Goal: Information Seeking & Learning: Learn about a topic

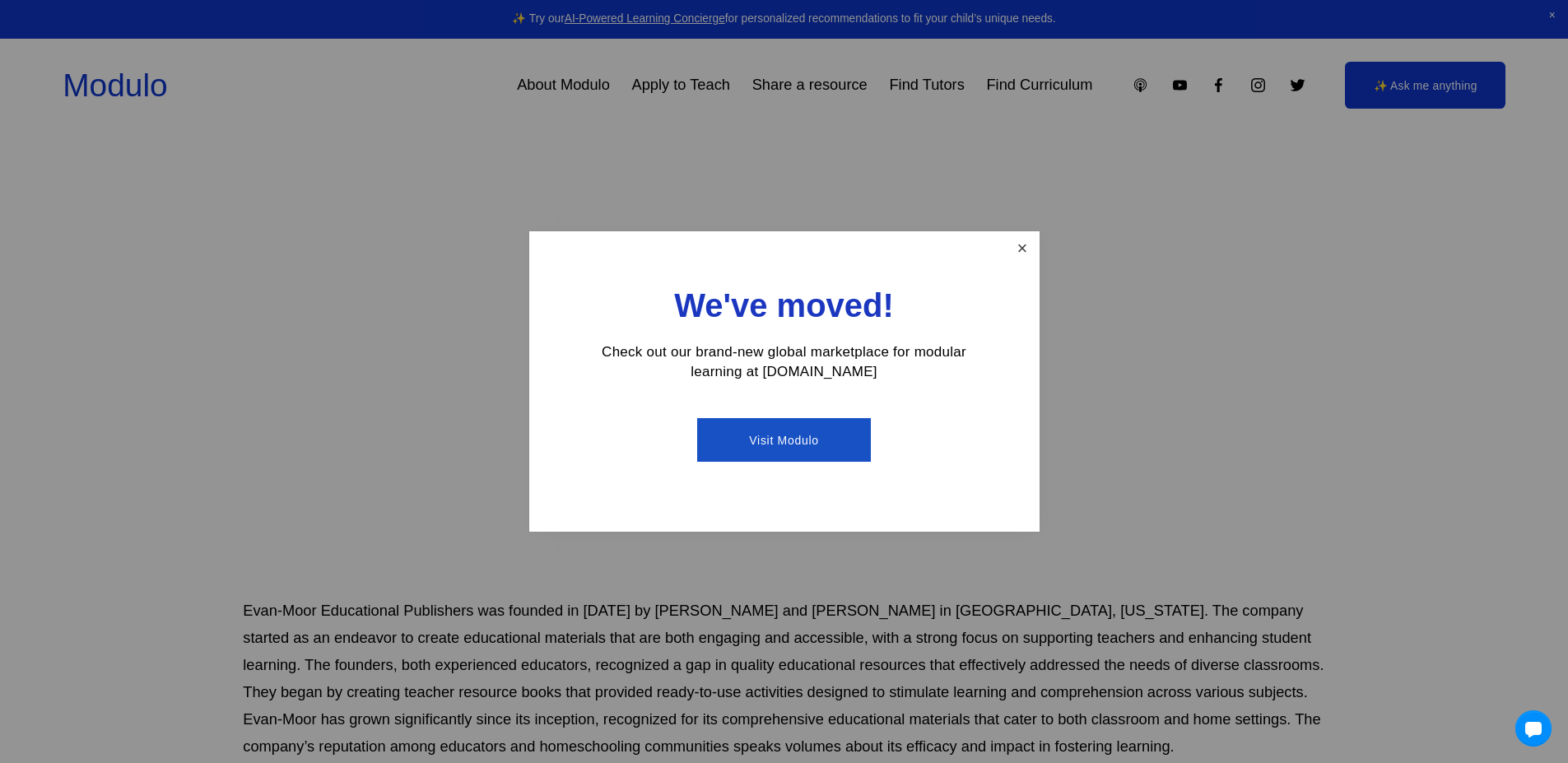
click at [1030, 241] on link "Close" at bounding box center [1022, 249] width 29 height 29
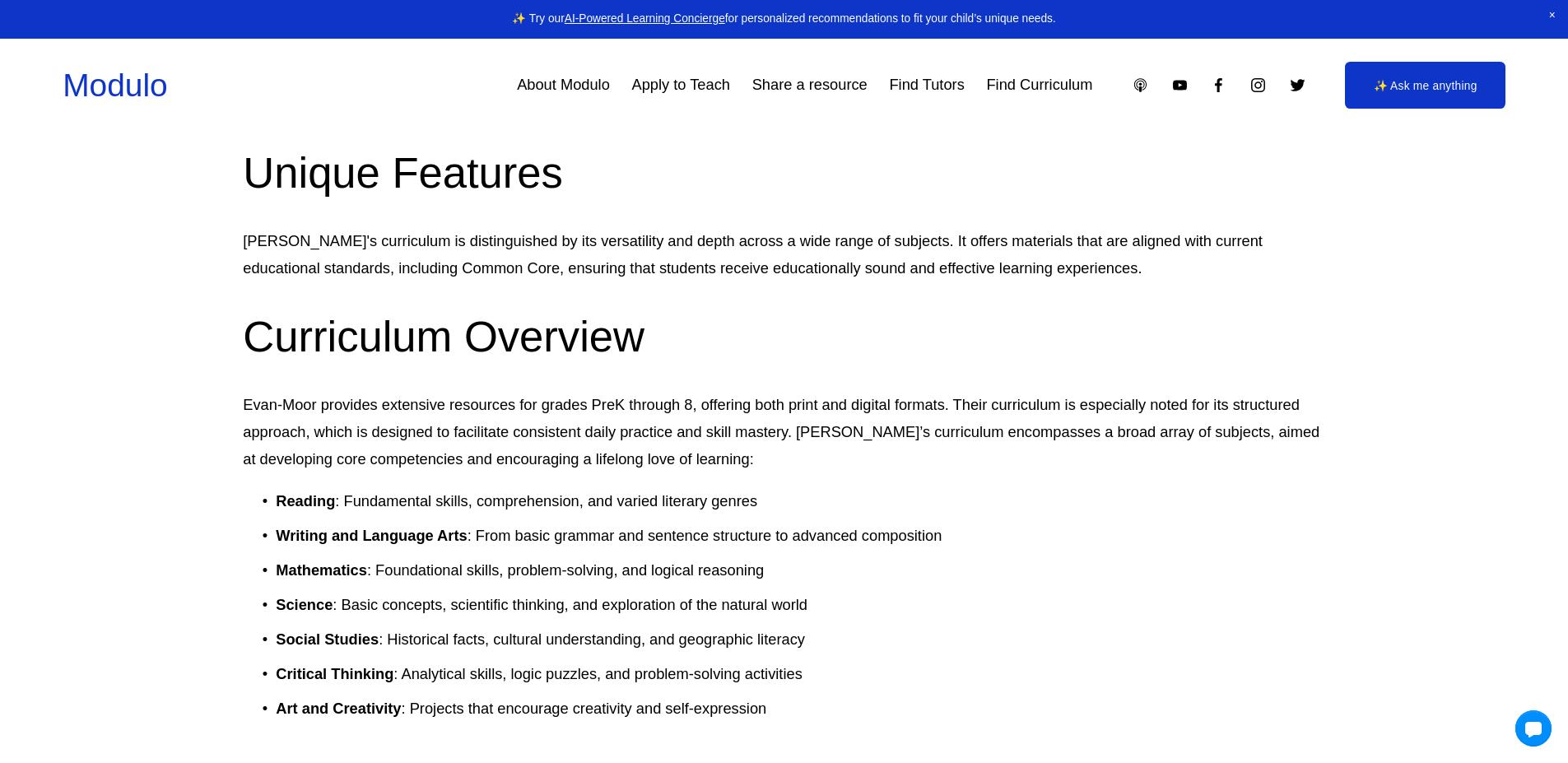
scroll to position [1152, 0]
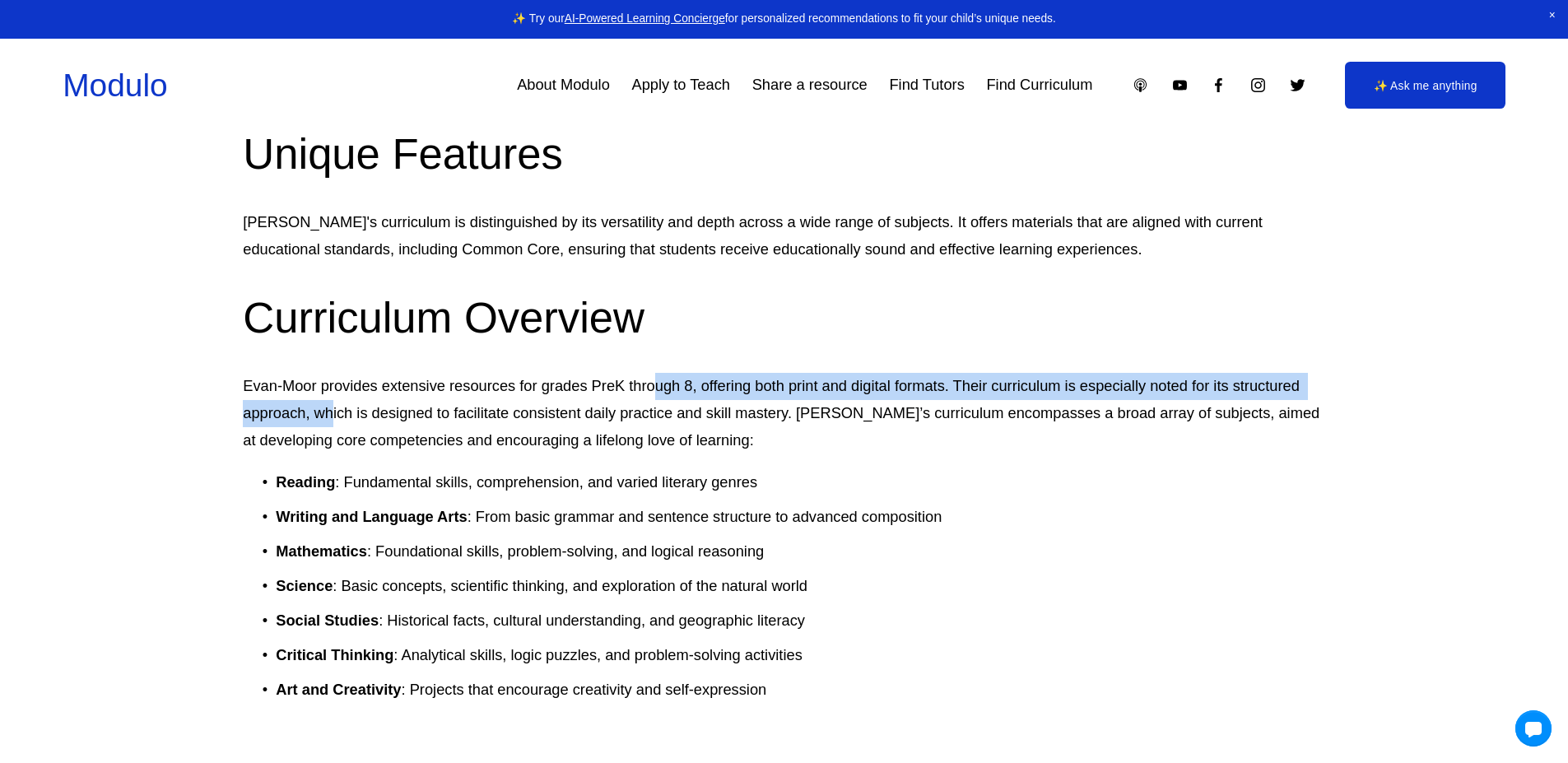
drag, startPoint x: 324, startPoint y: 393, endPoint x: 760, endPoint y: 404, distance: 436.1
click at [736, 404] on p "Evan-Moor provides extensive resources for grades PreK through 8, offering both…" at bounding box center [784, 413] width 1081 height 82
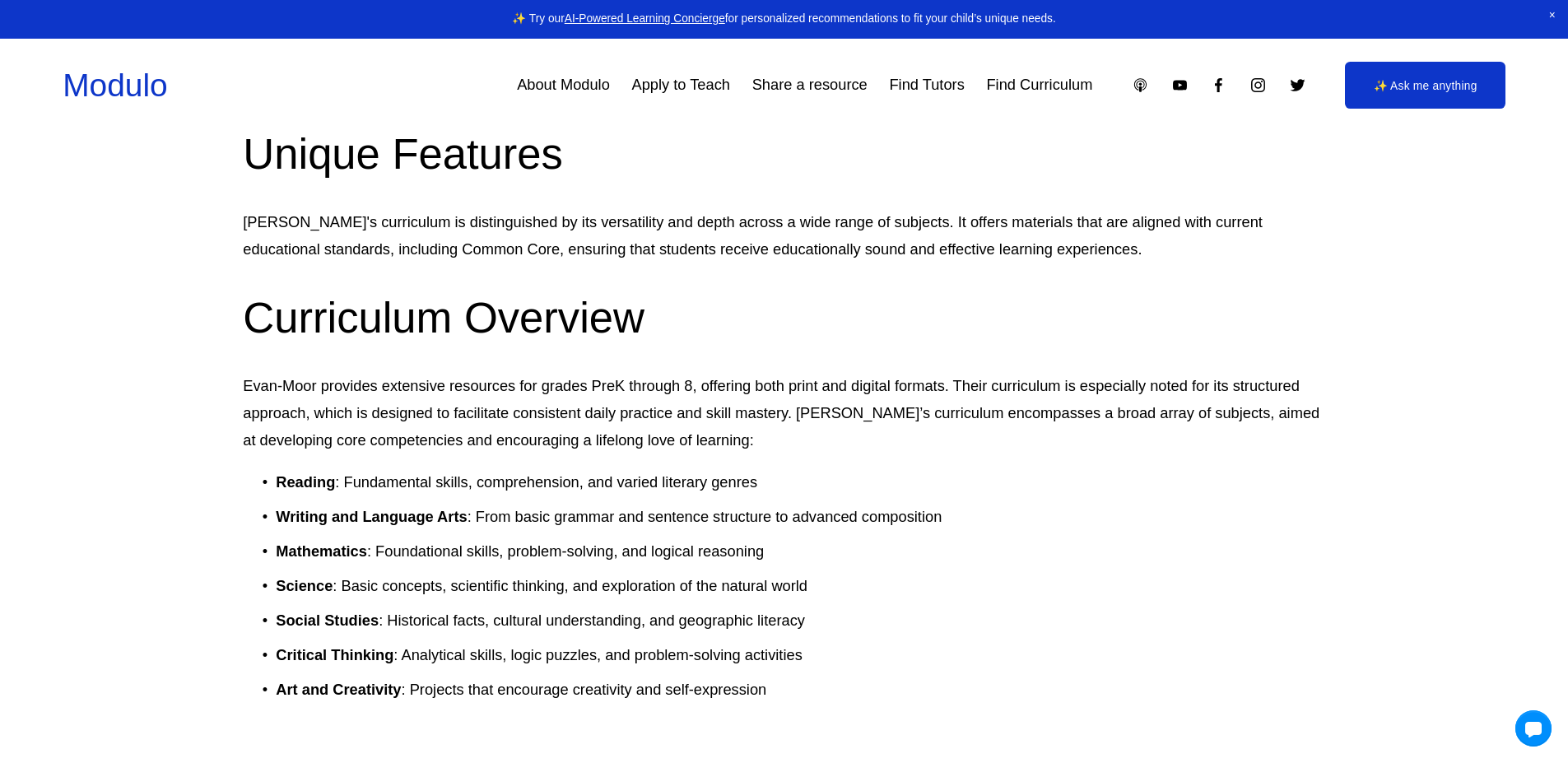
click at [864, 386] on p "Evan-Moor provides extensive resources for grades PreK through 8, offering both…" at bounding box center [784, 413] width 1081 height 82
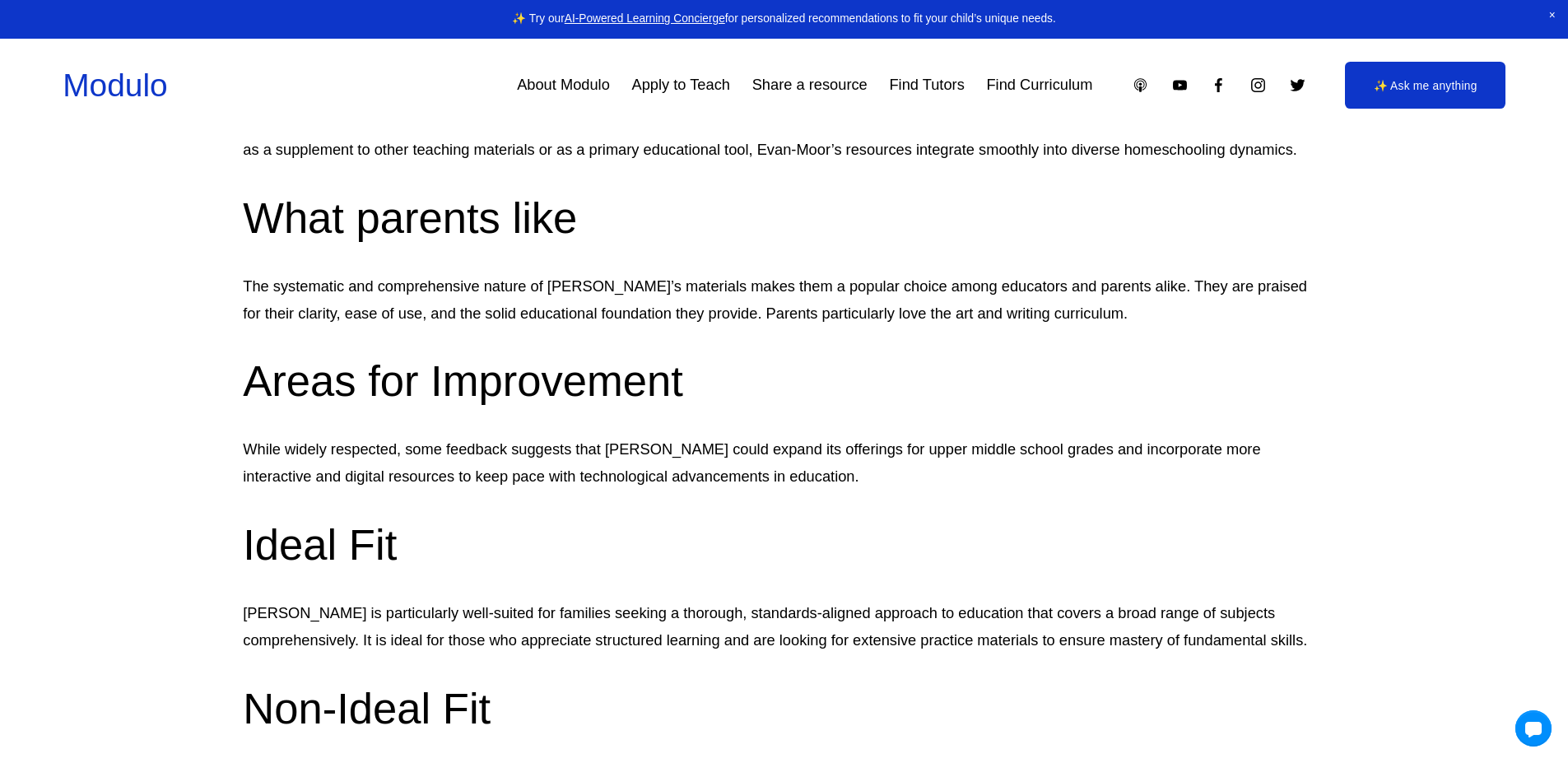
scroll to position [2524, 0]
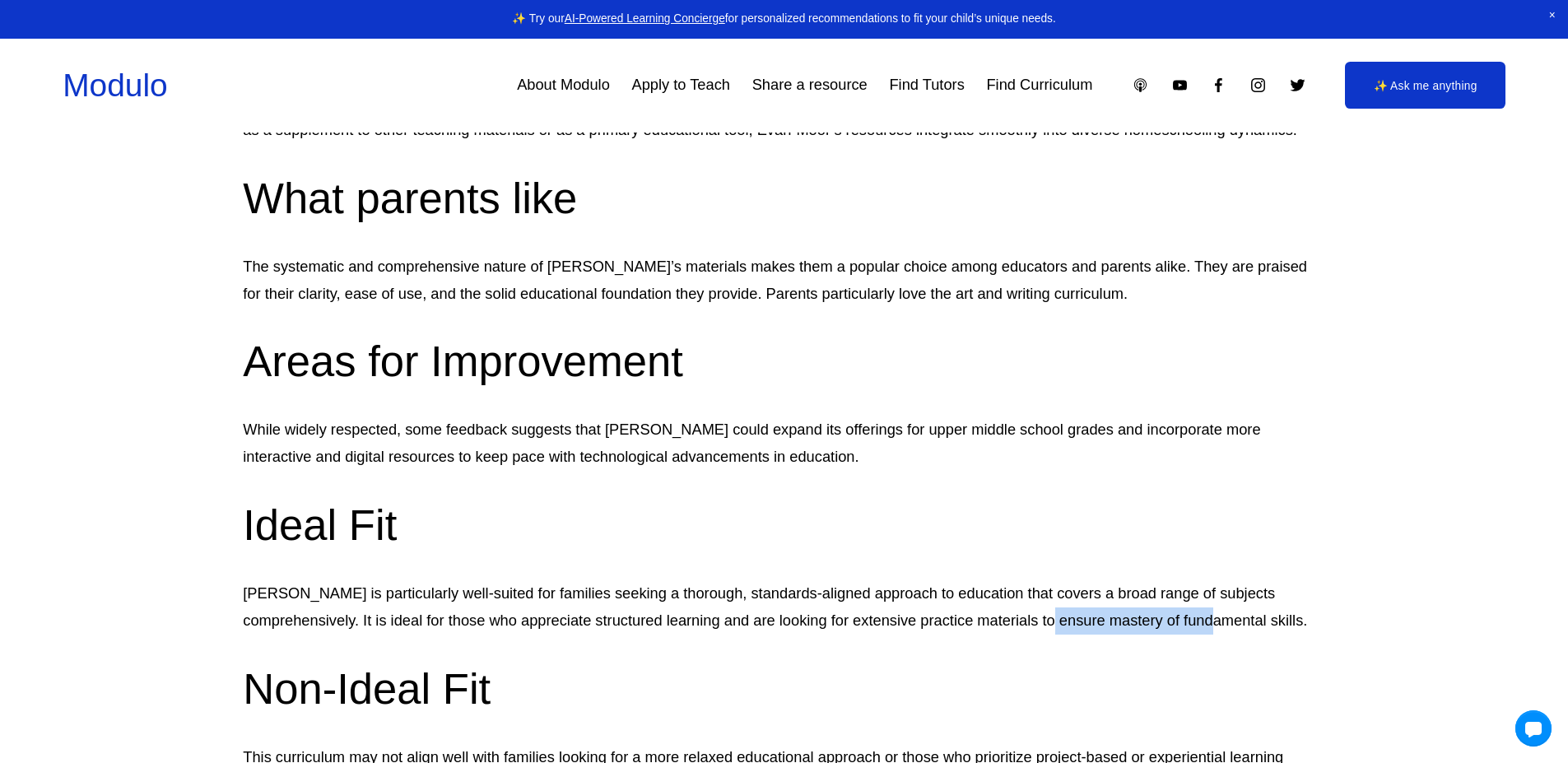
drag, startPoint x: 1223, startPoint y: 618, endPoint x: 835, endPoint y: 618, distance: 388.0
click at [982, 613] on p "Evan-Moor is particularly well-suited for families seeking a thorough, standard…" at bounding box center [784, 607] width 1081 height 54
click at [271, 623] on p "Evan-Moor is particularly well-suited for families seeking a thorough, standard…" at bounding box center [784, 607] width 1081 height 54
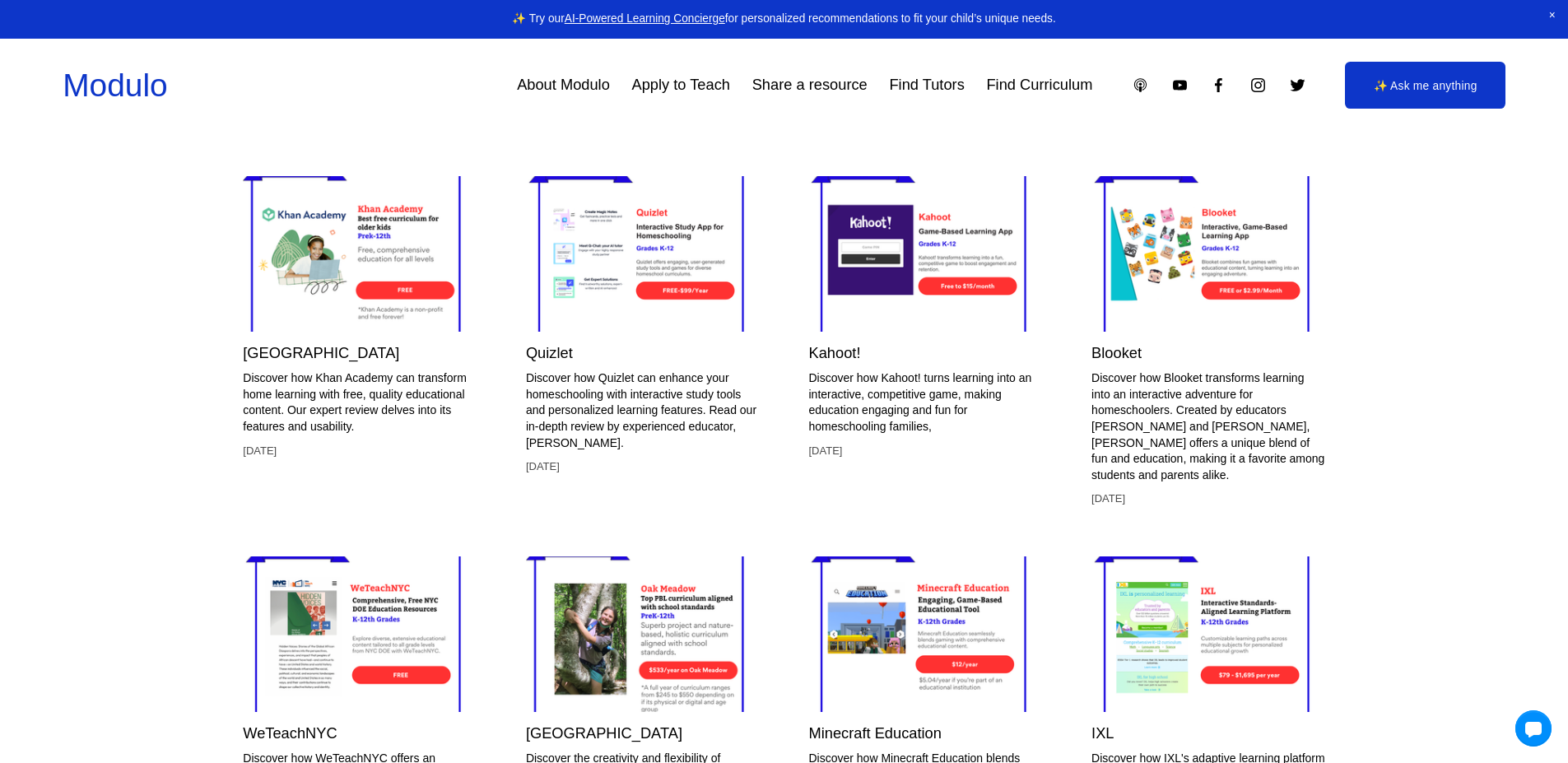
scroll to position [4223, 0]
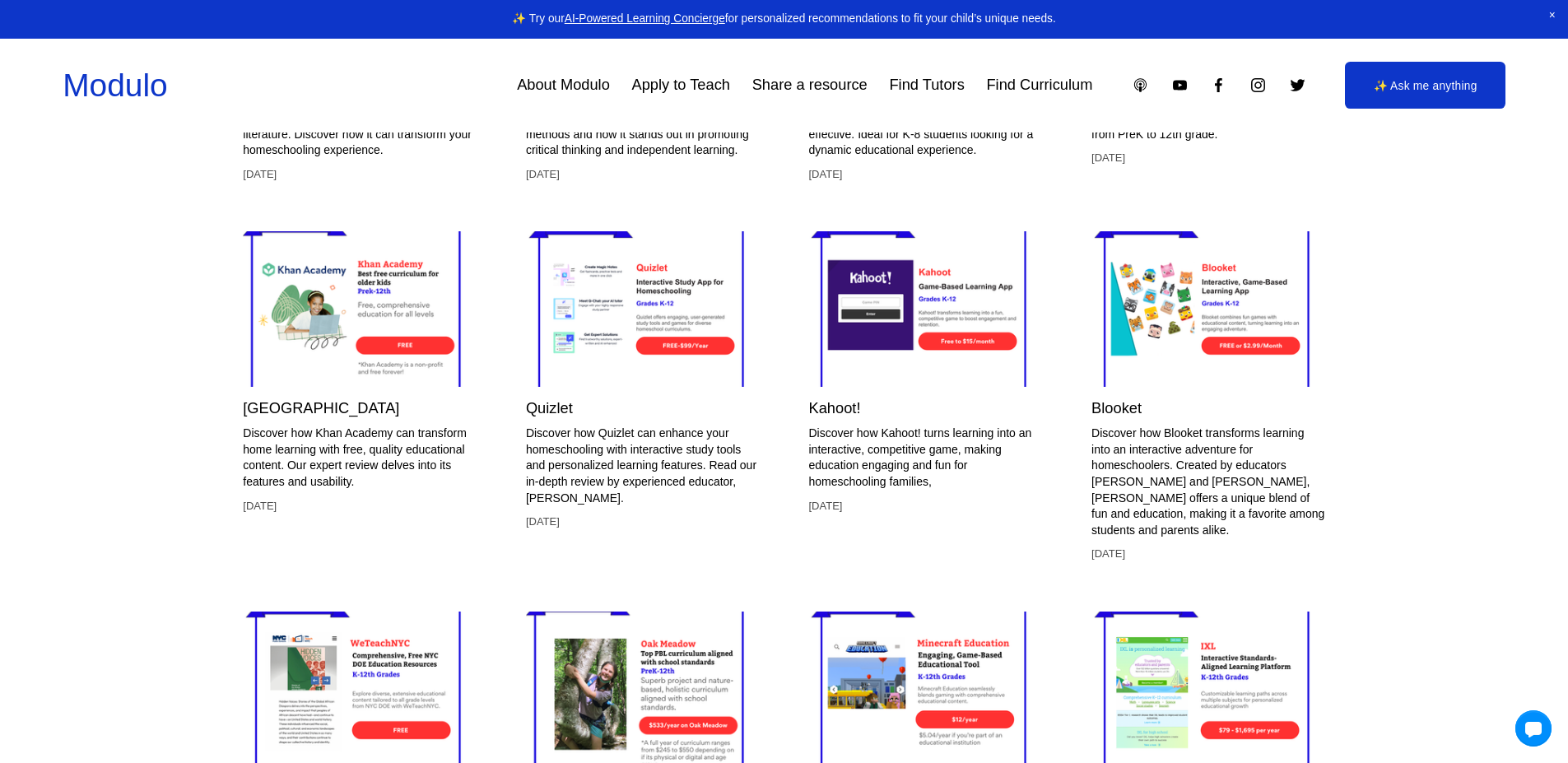
click at [382, 330] on img at bounding box center [359, 309] width 233 height 195
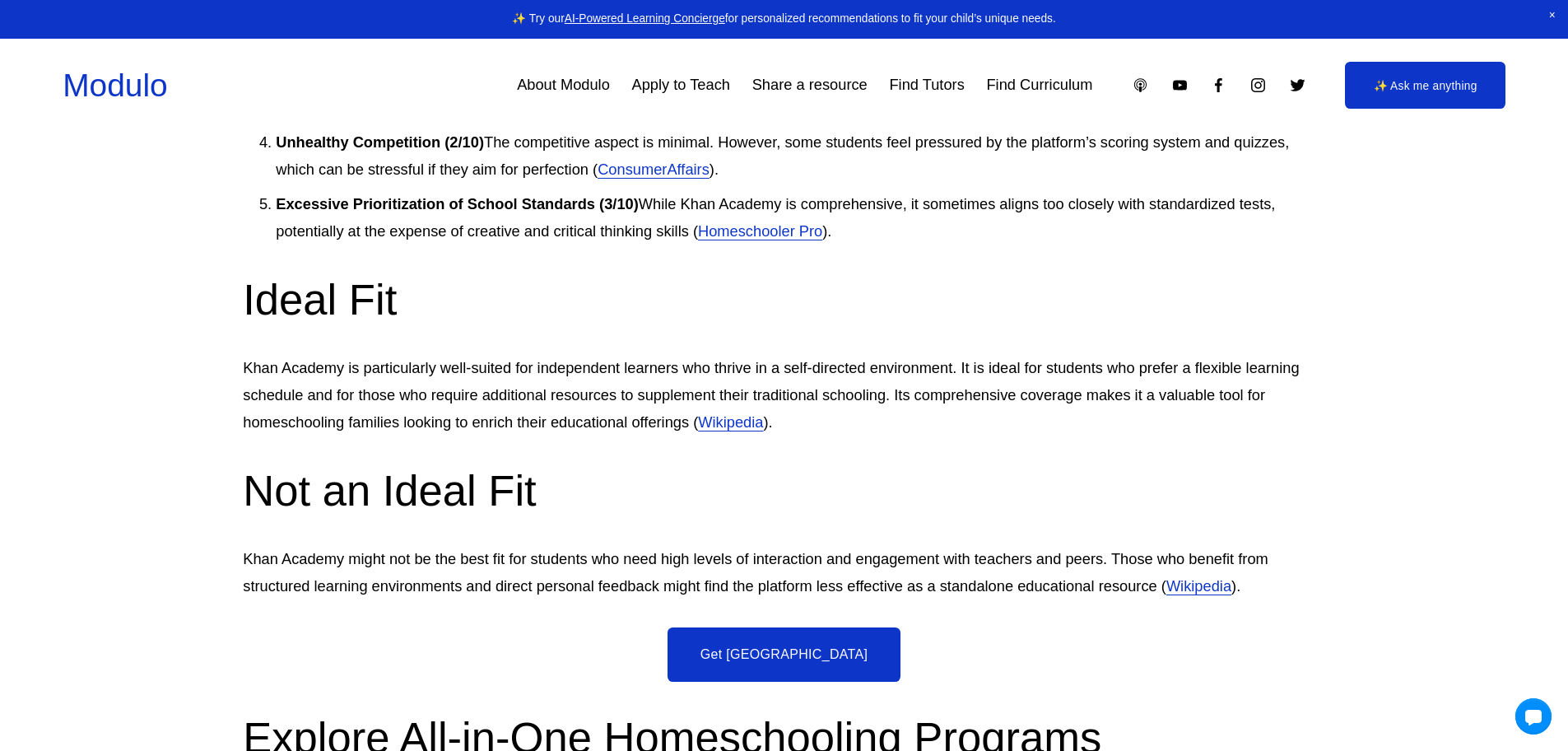
scroll to position [4776, 0]
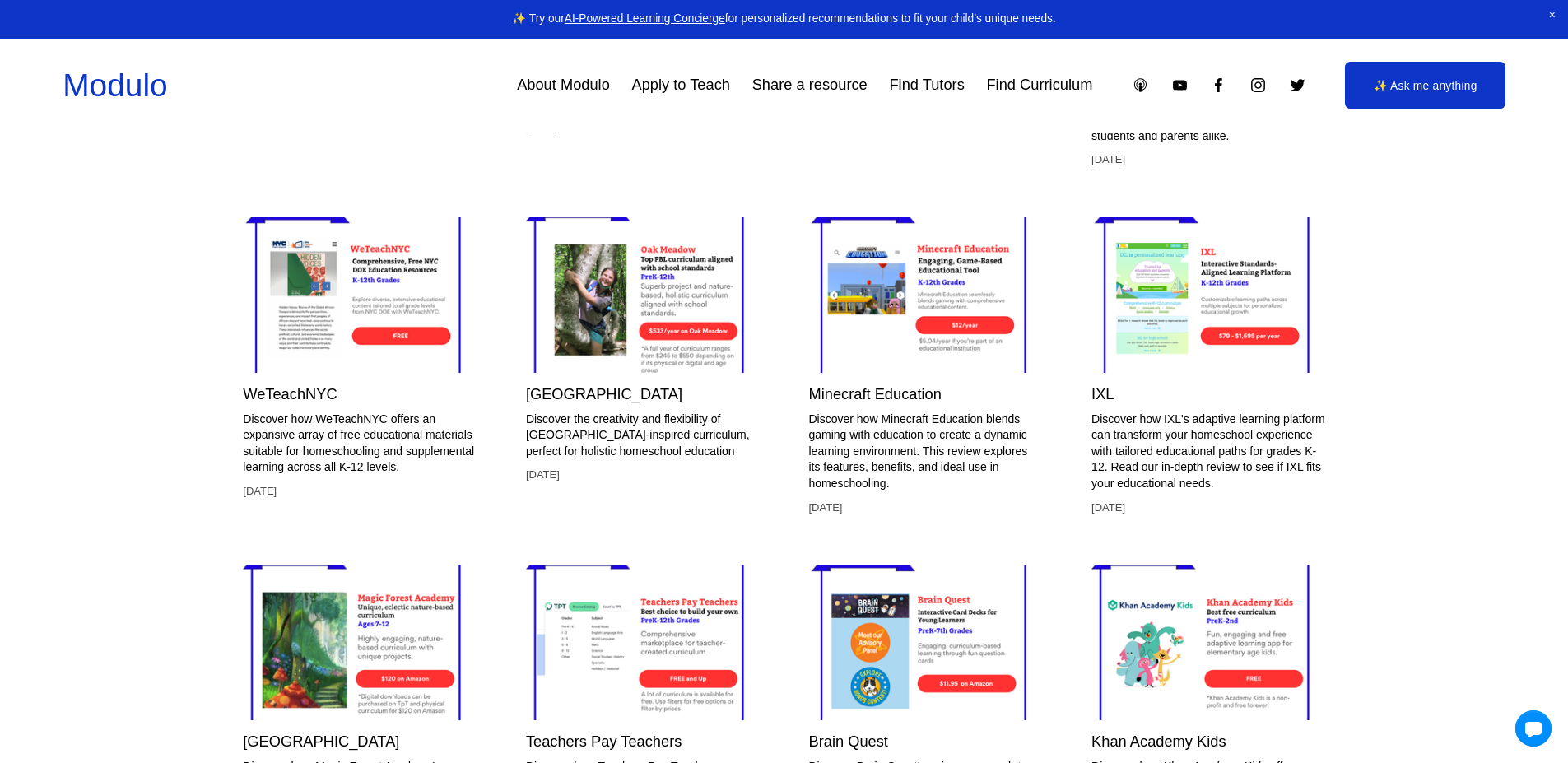
scroll to position [4608, 0]
